Goal: Check status: Check status

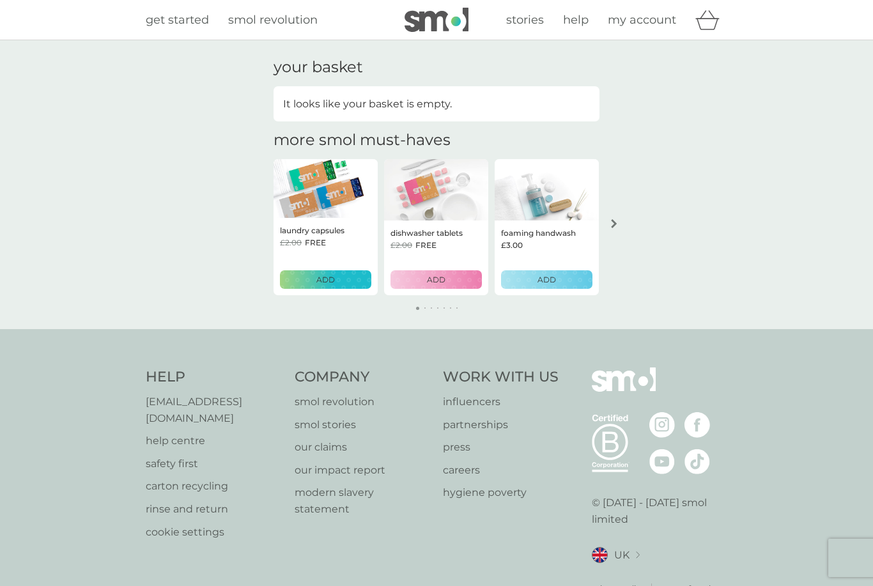
click at [639, 25] on span "my account" at bounding box center [642, 20] width 68 height 14
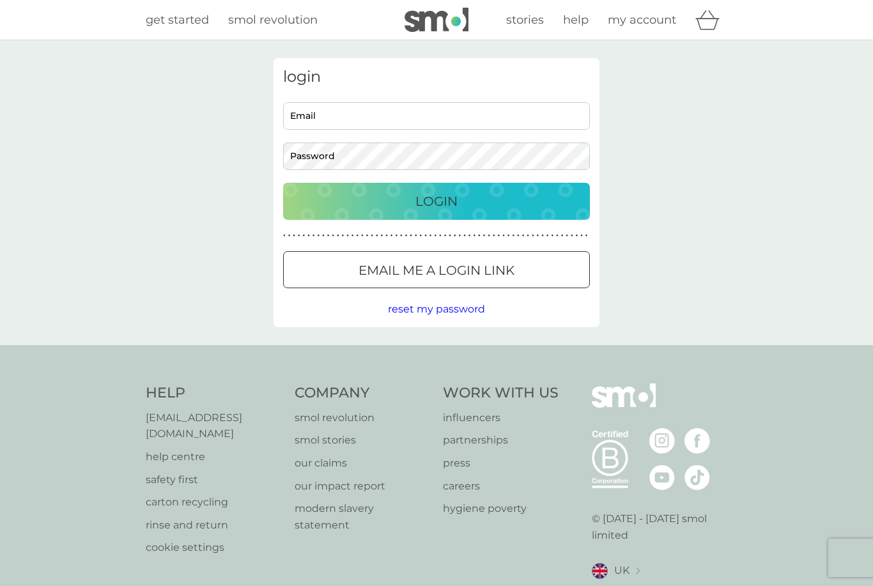
click at [468, 121] on input "Email" at bounding box center [436, 115] width 307 height 27
type input "mehughes73@gmail.com"
click at [436, 201] on button "Login" at bounding box center [436, 201] width 307 height 37
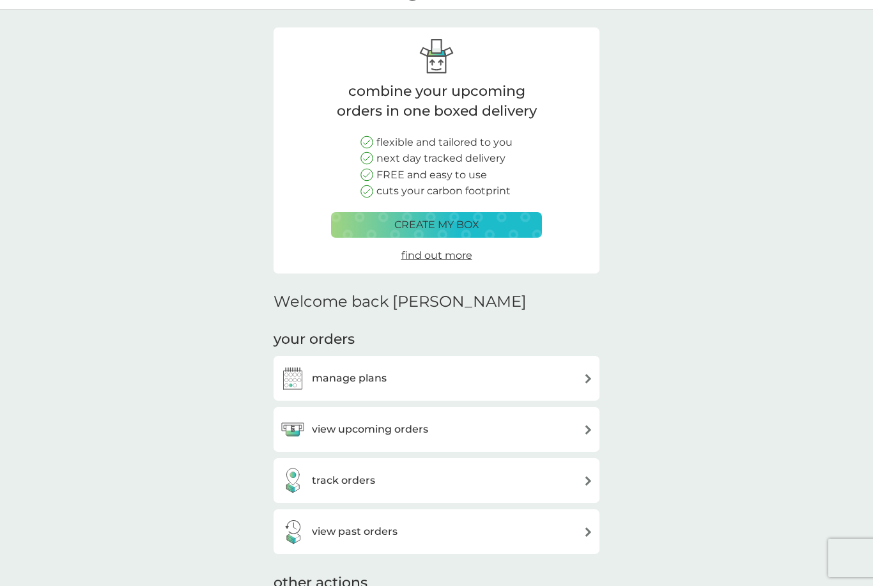
scroll to position [44, 0]
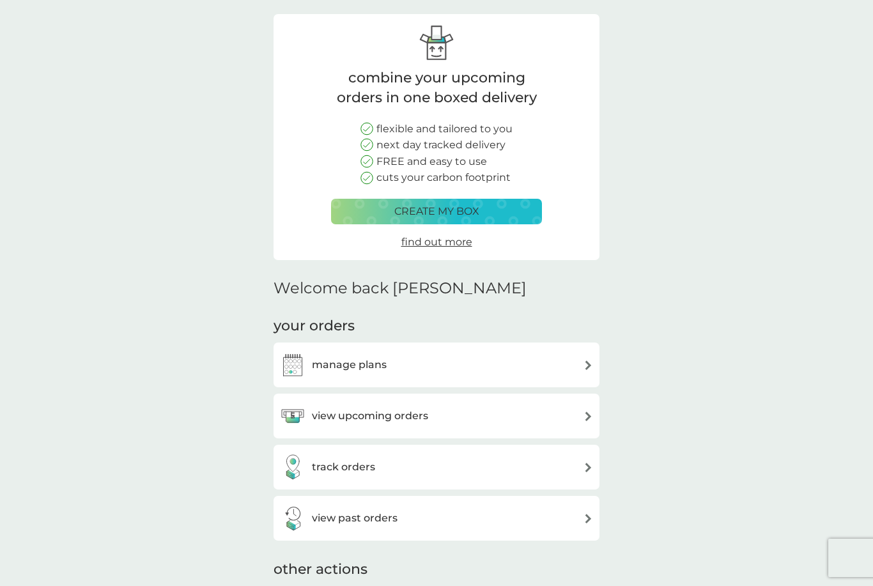
click at [408, 518] on div "view past orders" at bounding box center [436, 518] width 313 height 26
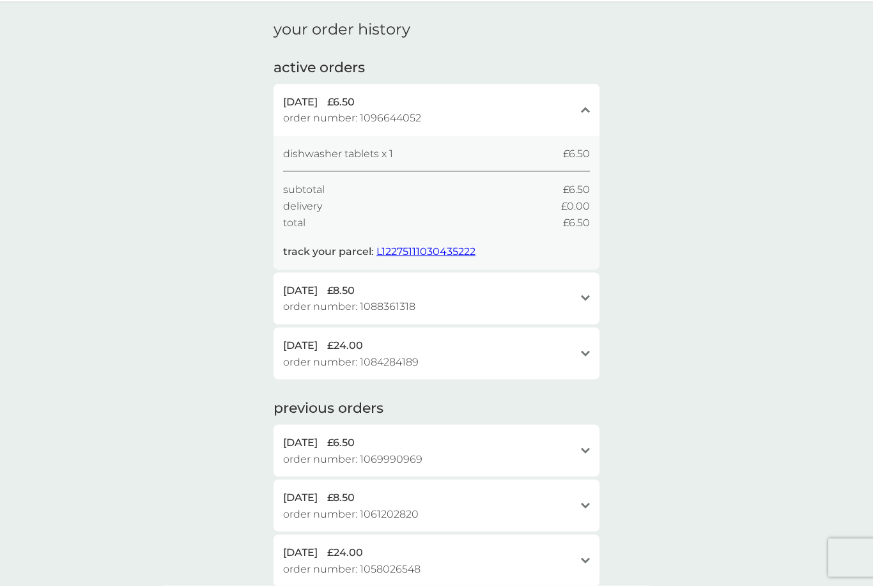
scroll to position [38, 0]
click at [432, 251] on span "L12275111030435222" at bounding box center [425, 251] width 99 height 12
